Goal: Find specific page/section: Find specific page/section

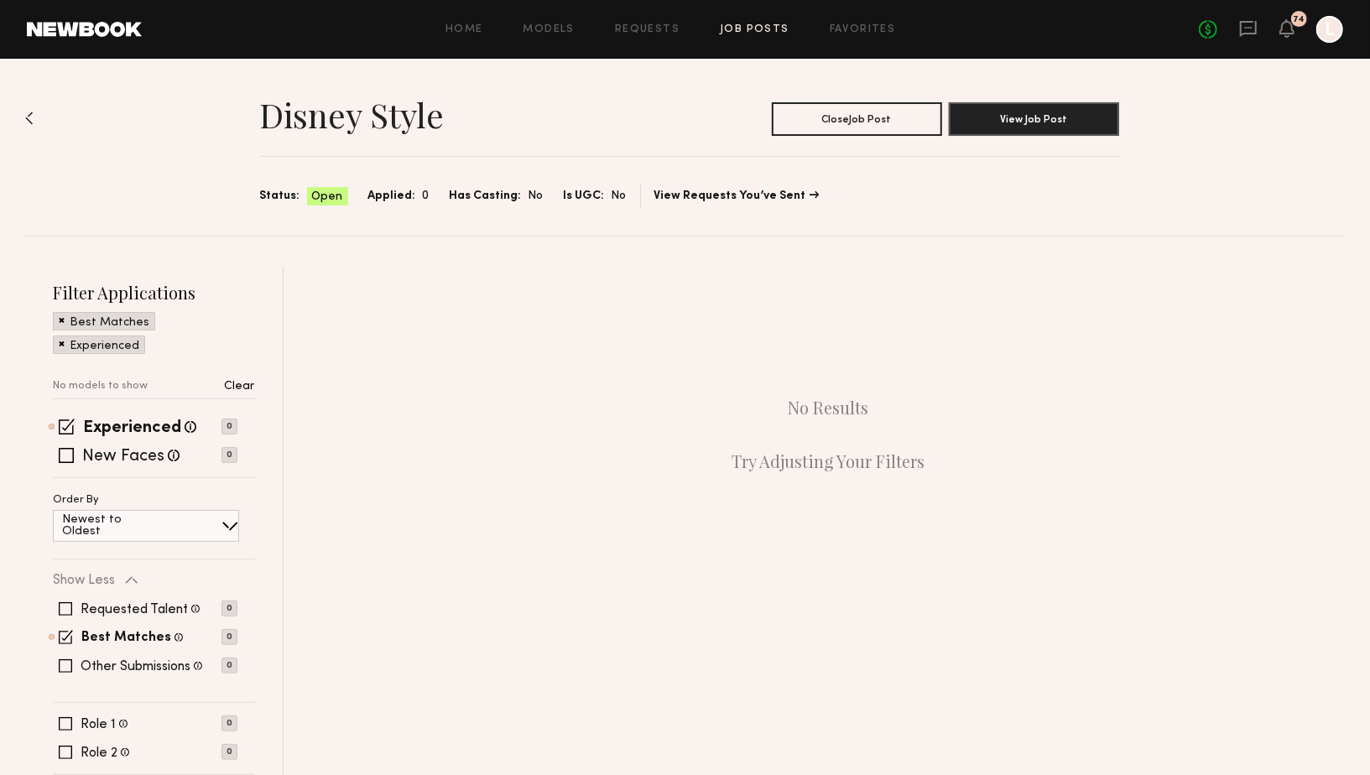
click at [766, 35] on div "Home Models Requests Job Posts Favorites Sign Out No fees up to $5,000 74 L" at bounding box center [742, 29] width 1201 height 27
click at [749, 13] on header "Home Models Requests Job Posts Favorites Sign Out No fees up to $5,000 74 L" at bounding box center [685, 29] width 1370 height 59
click at [749, 27] on link "Job Posts" at bounding box center [755, 29] width 70 height 11
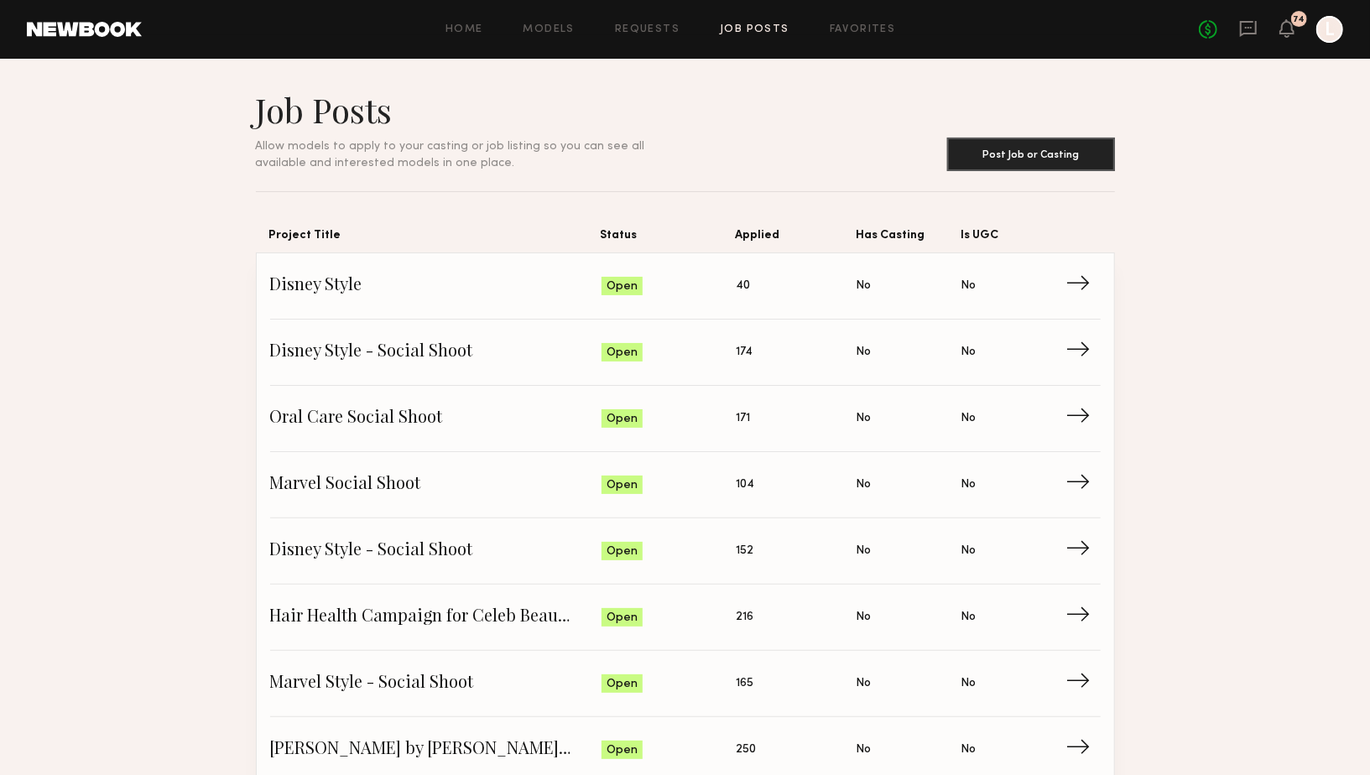
click at [755, 31] on link "Job Posts" at bounding box center [755, 29] width 70 height 11
click at [476, 267] on link "Disney Style Status: Open Applied: 40 Has Casting: No Is UGC: No →" at bounding box center [685, 286] width 830 height 66
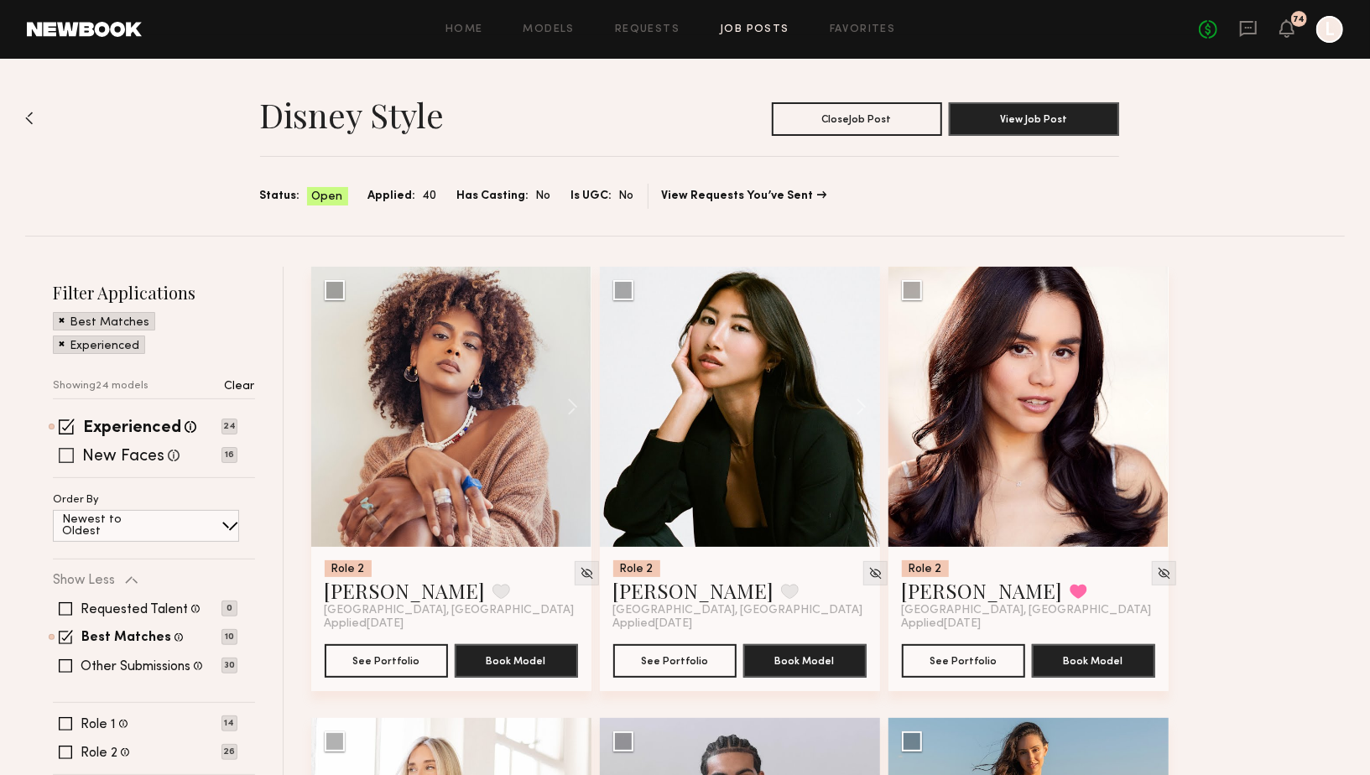
click at [67, 460] on span at bounding box center [66, 455] width 15 height 15
click at [65, 665] on span at bounding box center [65, 665] width 13 height 13
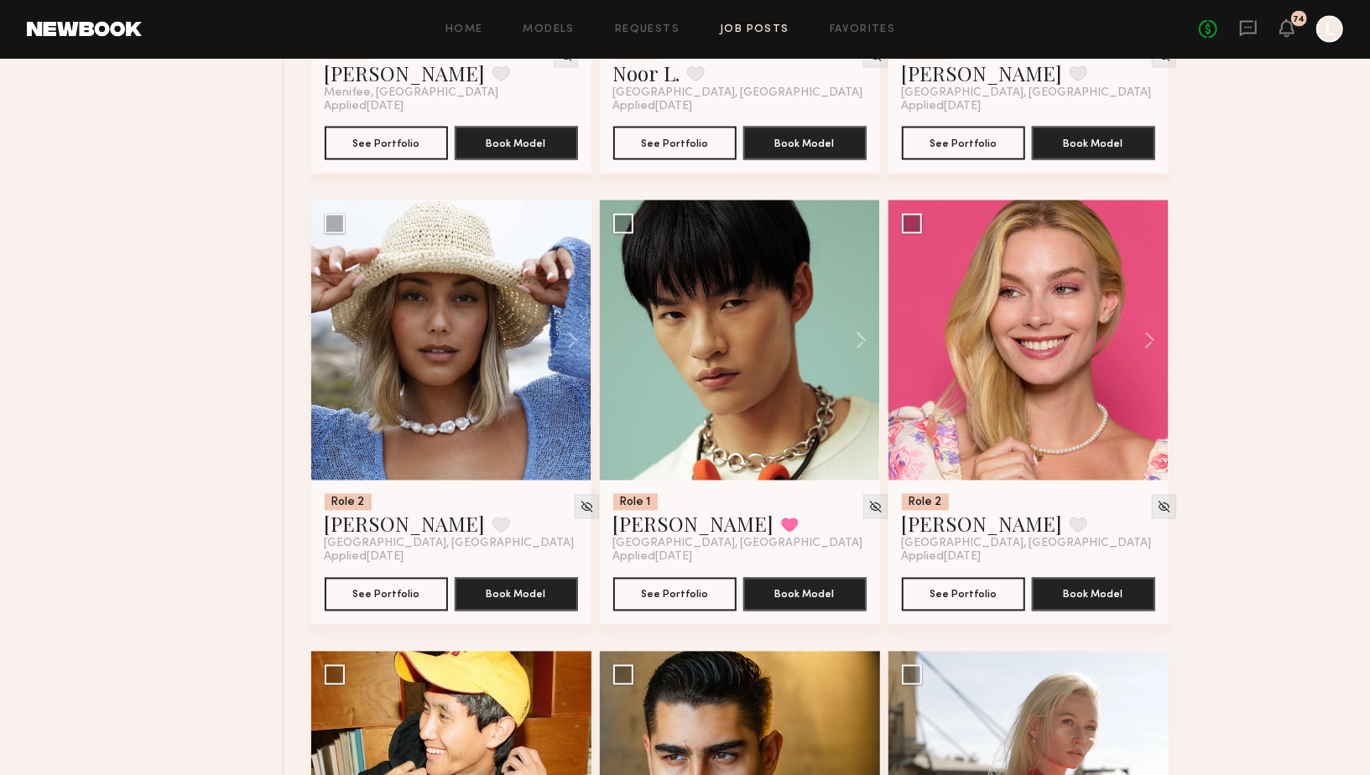
scroll to position [1876, 0]
